Goal: Task Accomplishment & Management: Use online tool/utility

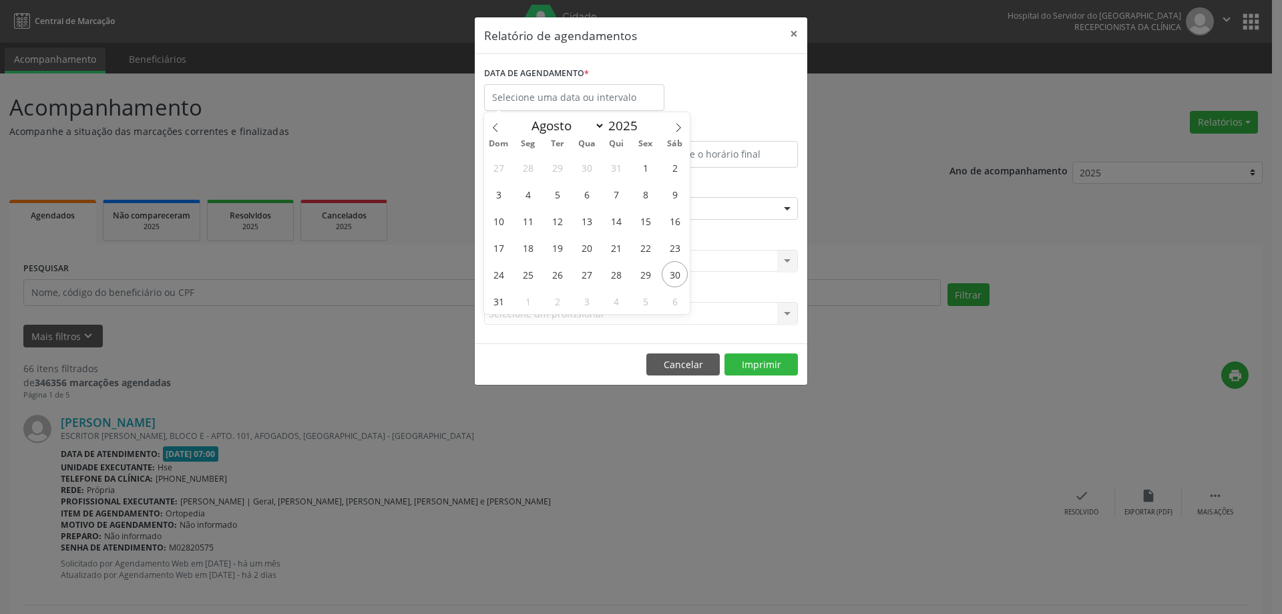
click at [675, 268] on span "30" at bounding box center [675, 274] width 26 height 26
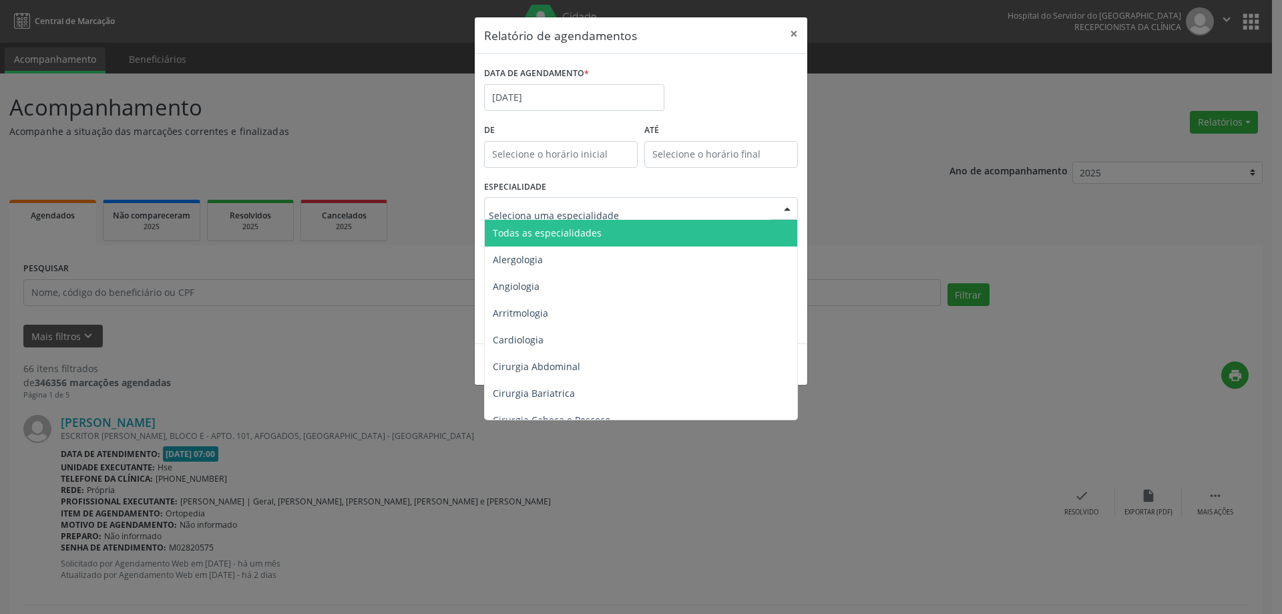
click at [601, 230] on span "Todas as especialidades" at bounding box center [642, 233] width 315 height 27
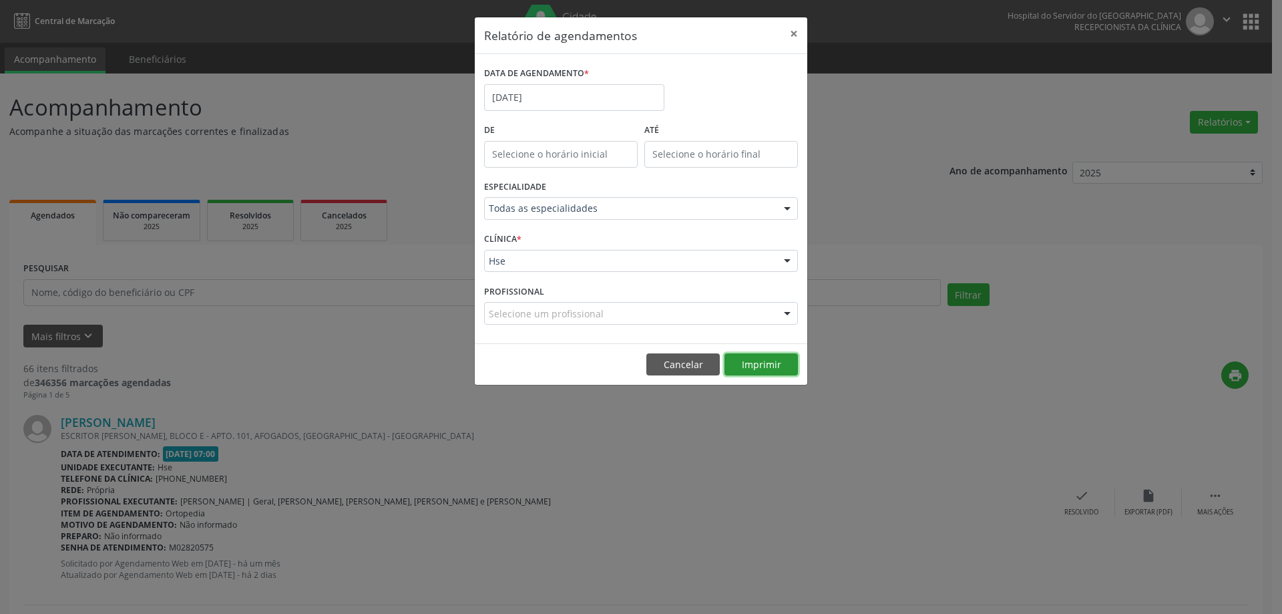
click at [732, 365] on button "Imprimir" at bounding box center [761, 364] width 73 height 23
click at [787, 38] on button "×" at bounding box center [794, 33] width 27 height 33
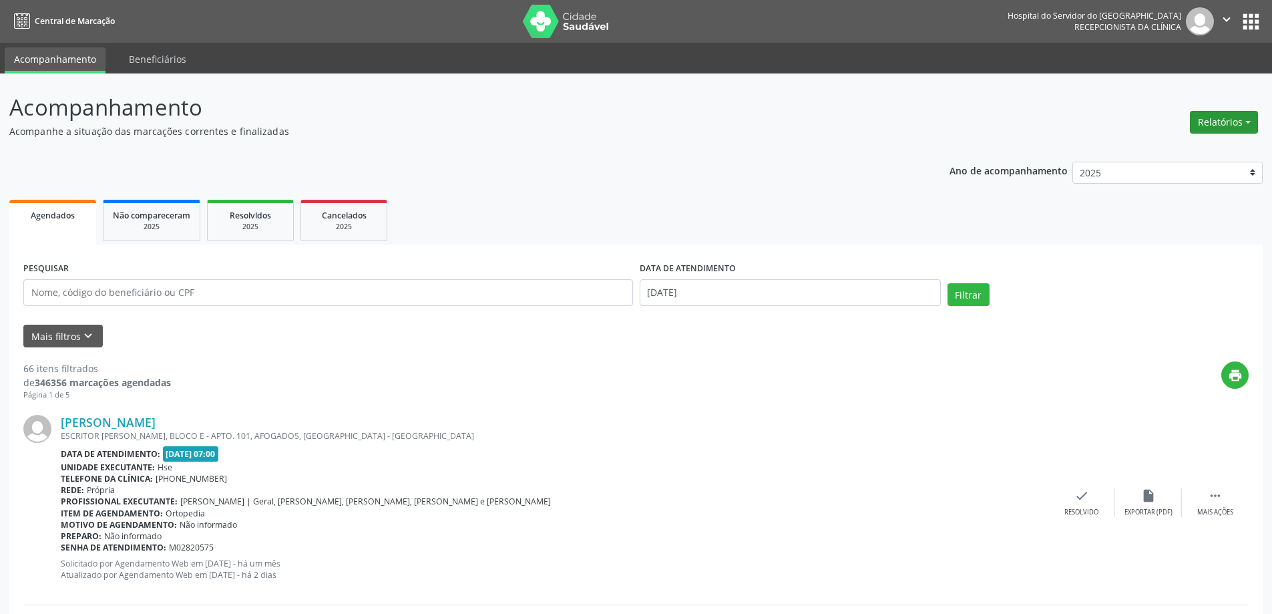
click at [1231, 114] on button "Relatórios" at bounding box center [1224, 122] width 68 height 23
click at [1159, 151] on link "Agendamentos" at bounding box center [1187, 151] width 144 height 19
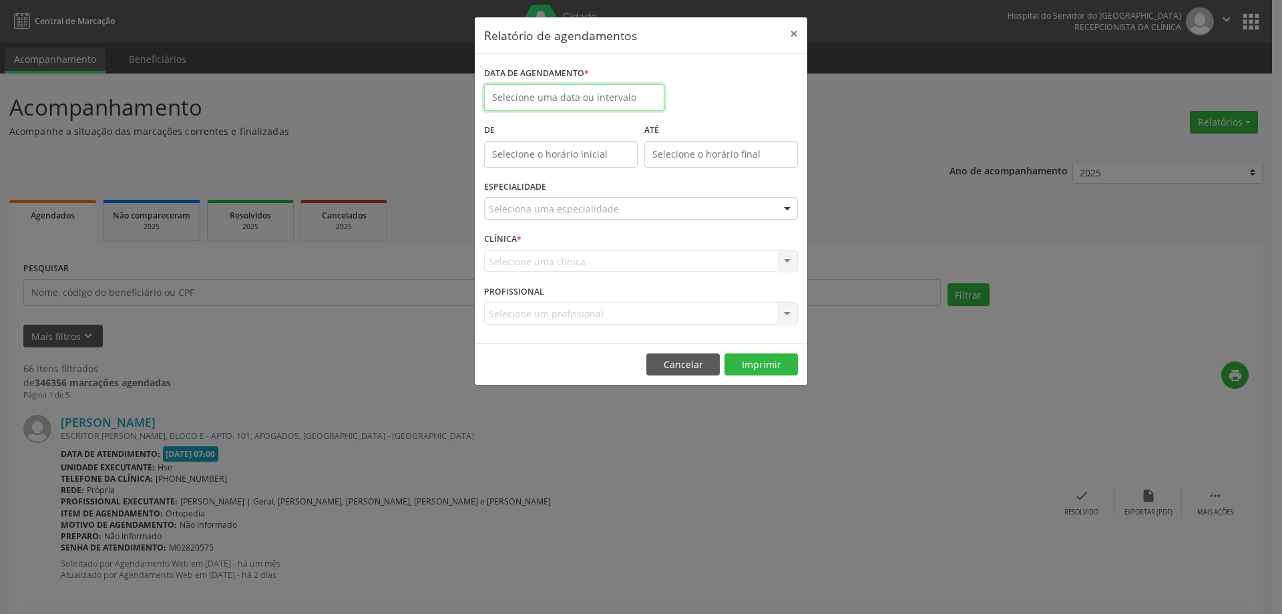
click at [544, 94] on input "text" at bounding box center [574, 97] width 180 height 27
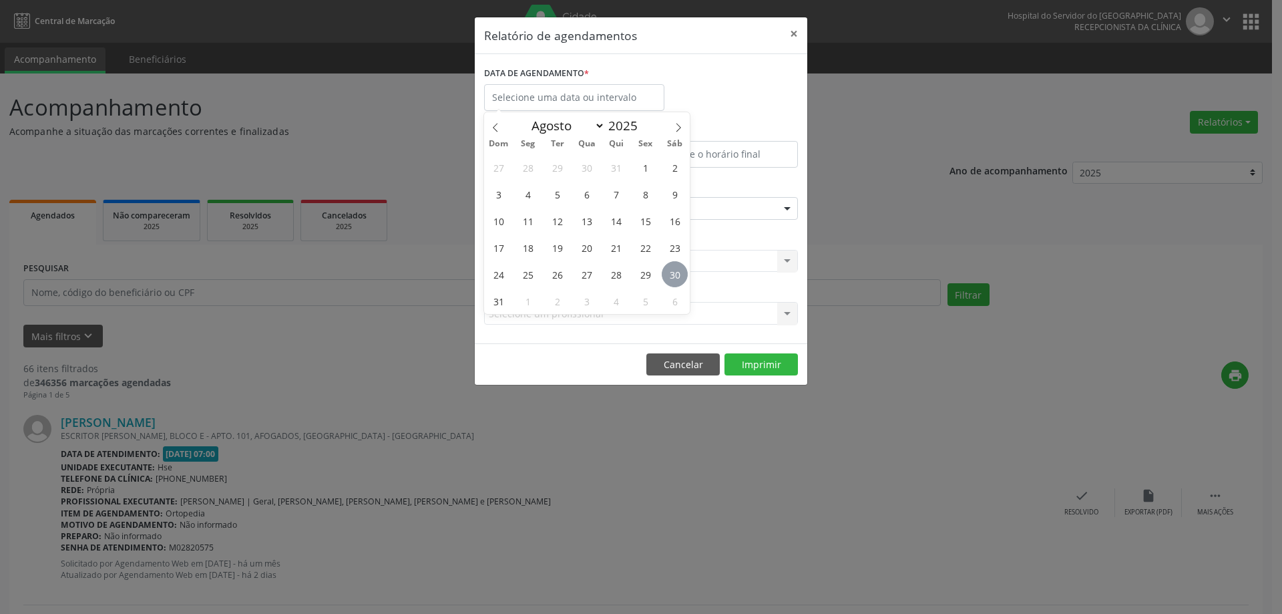
click at [678, 277] on span "30" at bounding box center [675, 274] width 26 height 26
type input "[DATE]"
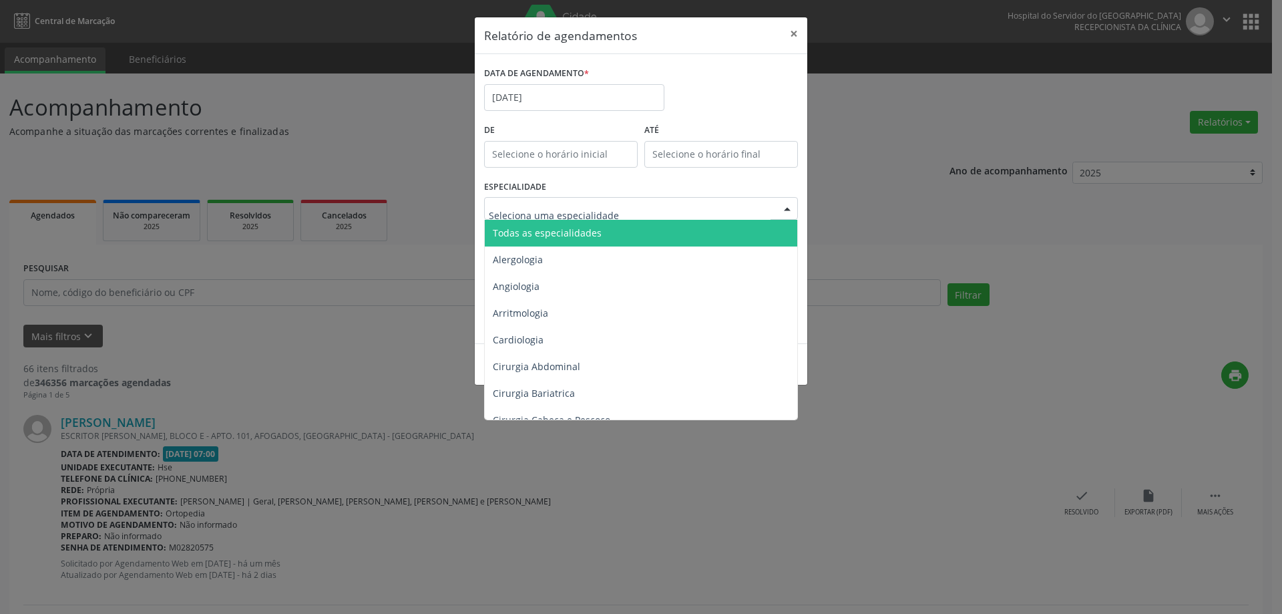
click at [629, 210] on div at bounding box center [641, 208] width 314 height 23
type input "neu"
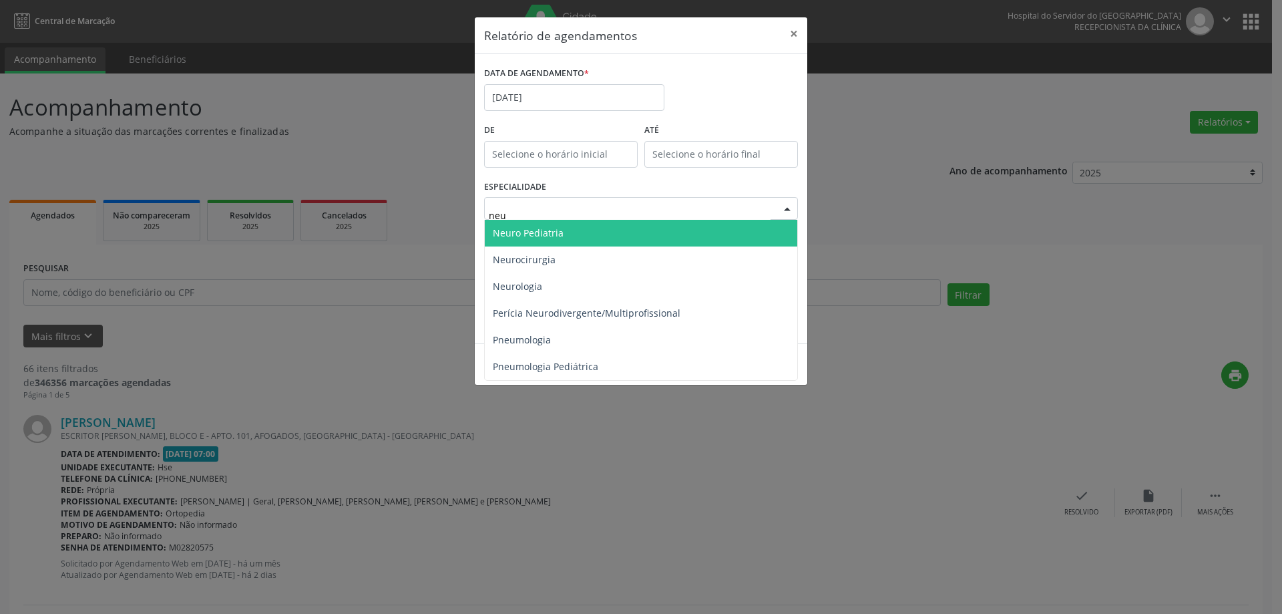
click at [612, 225] on span "Neuro Pediatria" at bounding box center [641, 233] width 313 height 27
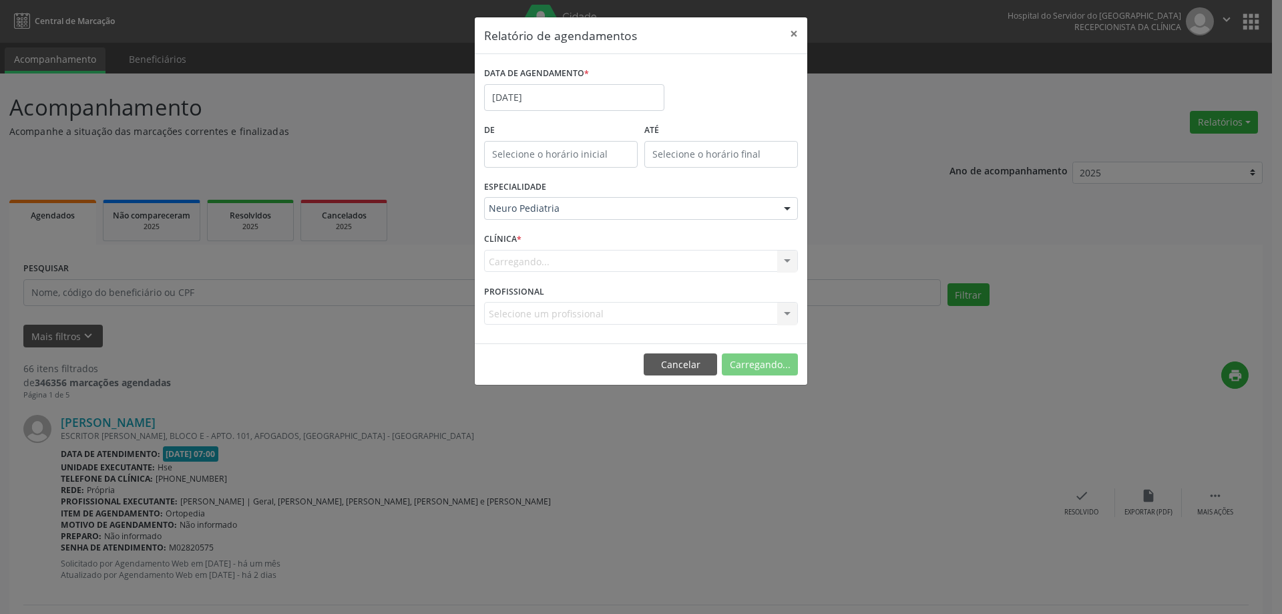
click at [590, 264] on div "Carregando... Hse Nenhum resultado encontrado para: " " Não há nenhuma opção pa…" at bounding box center [641, 261] width 314 height 23
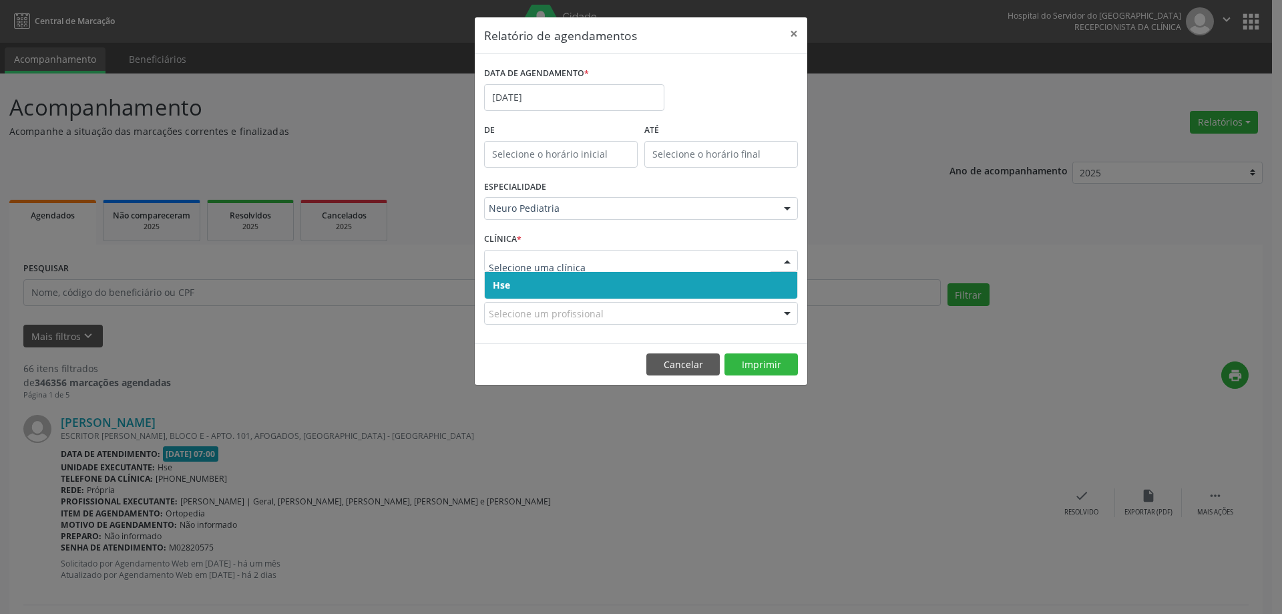
click at [589, 279] on span "Hse" at bounding box center [641, 285] width 313 height 27
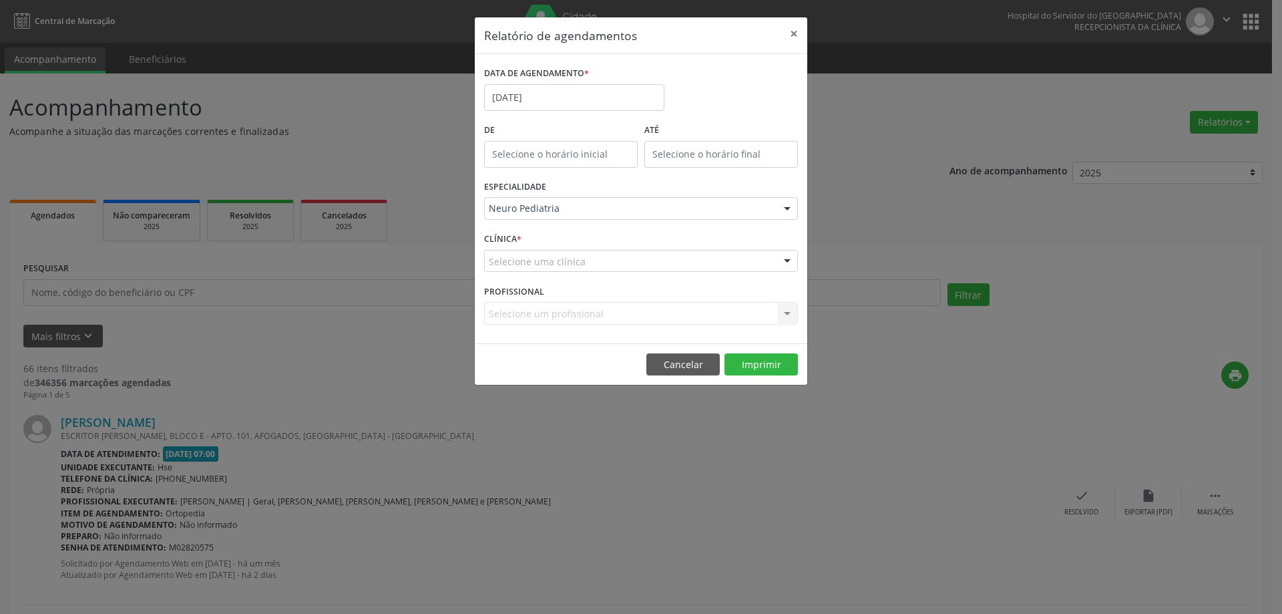
click at [631, 256] on div "Selecione uma clínica" at bounding box center [641, 261] width 314 height 23
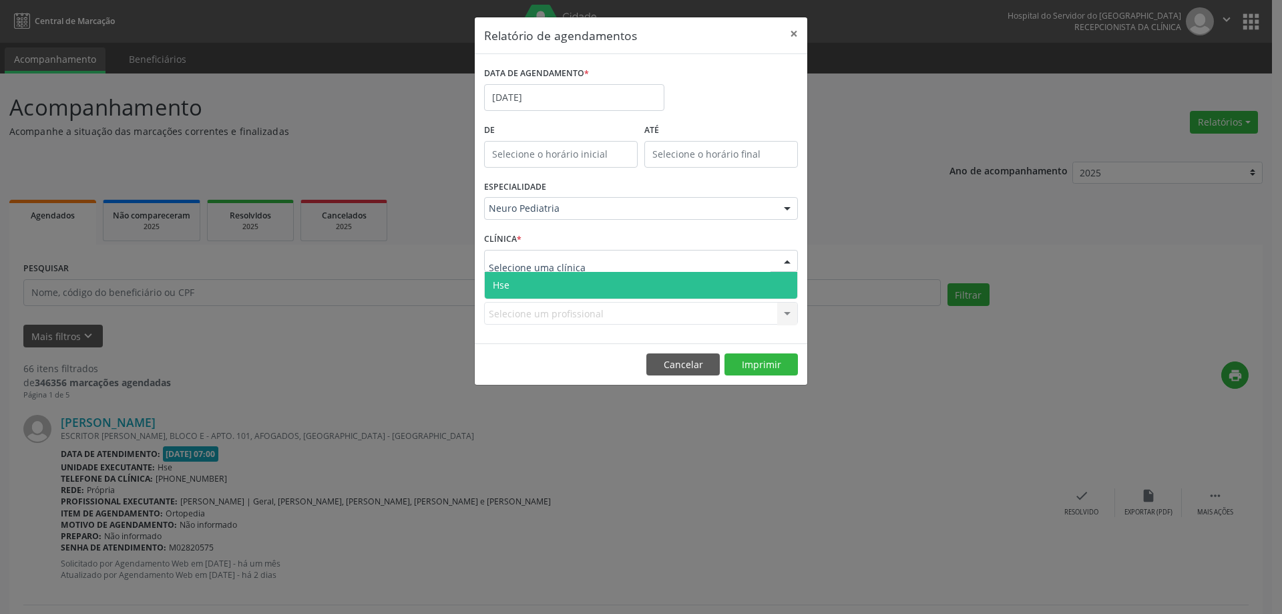
click at [620, 291] on span "Hse" at bounding box center [641, 285] width 313 height 27
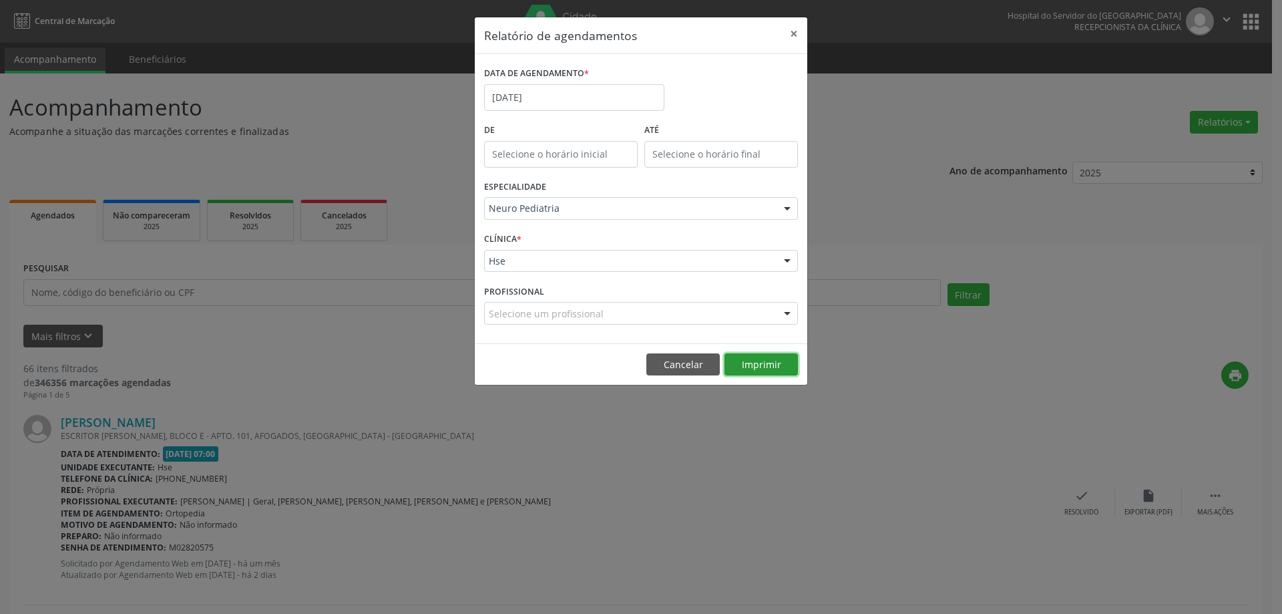
click at [763, 363] on button "Imprimir" at bounding box center [761, 364] width 73 height 23
click at [798, 32] on button "×" at bounding box center [794, 33] width 27 height 33
